Goal: Use online tool/utility: Utilize a website feature to perform a specific function

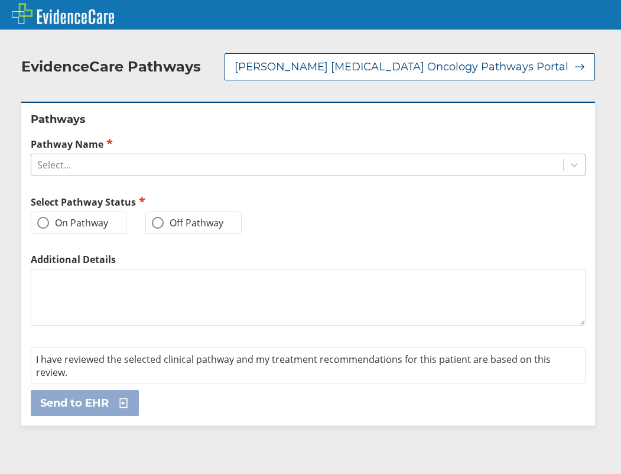
click at [158, 164] on div "Select..." at bounding box center [297, 165] width 532 height 20
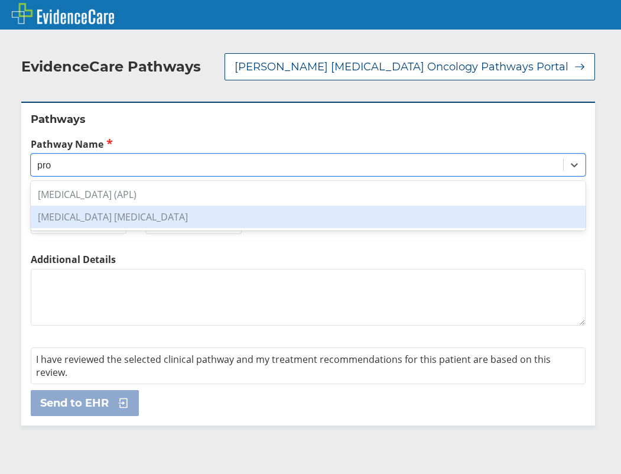
click at [148, 216] on div "[MEDICAL_DATA] [MEDICAL_DATA]" at bounding box center [308, 217] width 555 height 22
type input "pro"
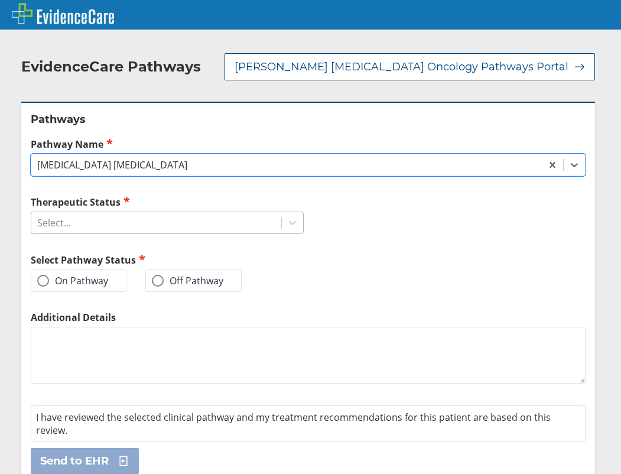
click at [148, 221] on div "Select..." at bounding box center [156, 223] width 250 height 20
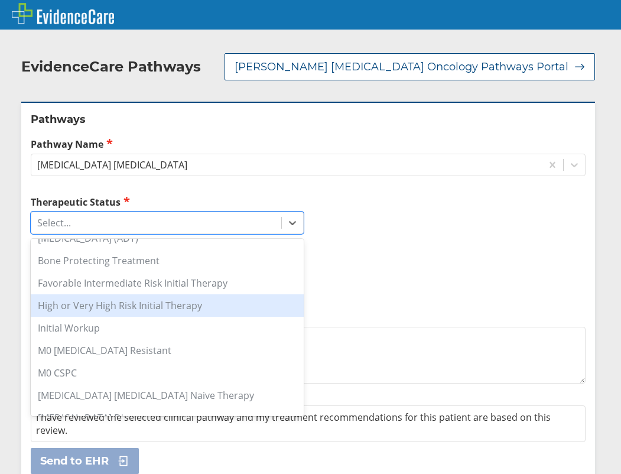
scroll to position [118, 0]
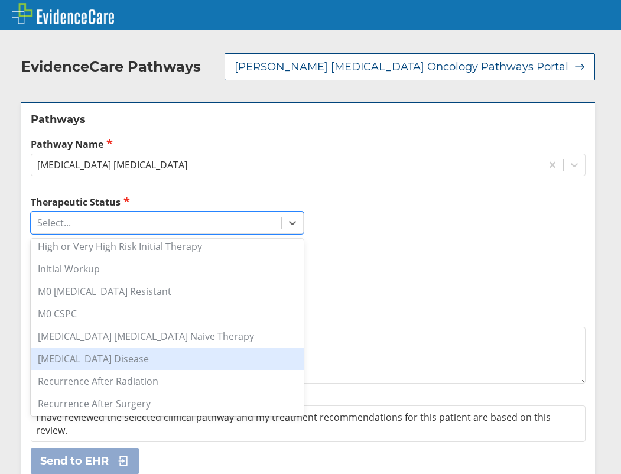
click at [135, 360] on div "[MEDICAL_DATA] Disease" at bounding box center [167, 358] width 273 height 22
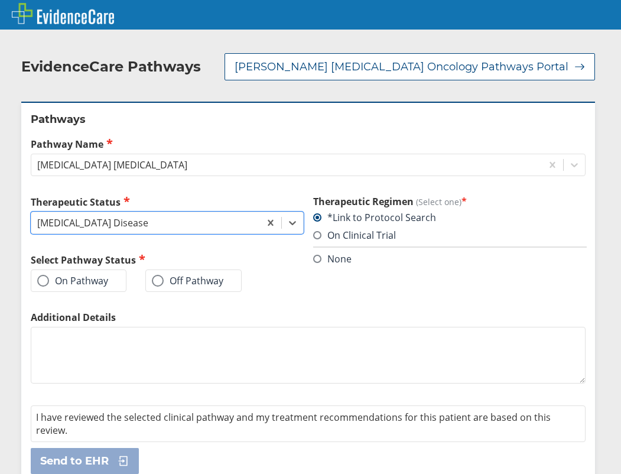
click at [55, 281] on label "On Pathway" at bounding box center [72, 281] width 71 height 12
click at [45, 277] on span at bounding box center [43, 281] width 12 height 12
click at [0, 0] on input "On Pathway" at bounding box center [0, 0] width 0 height 0
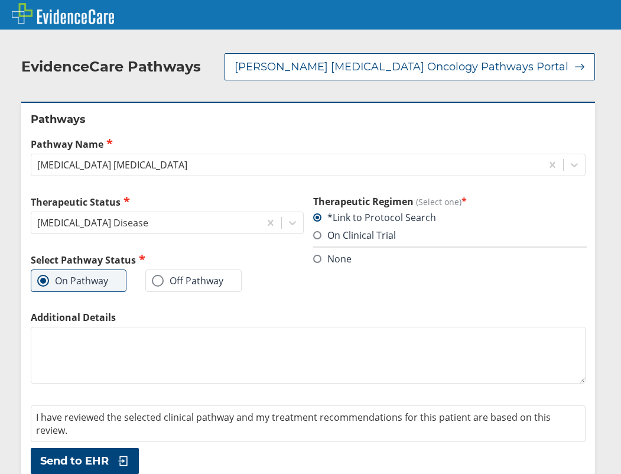
click at [88, 460] on span "Send to EHR" at bounding box center [74, 461] width 69 height 14
